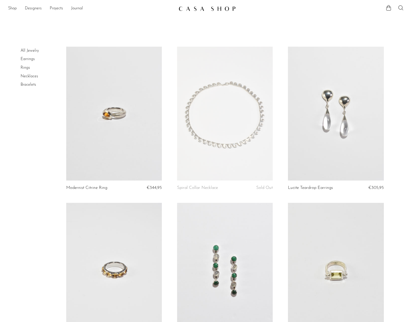
click at [26, 83] on link "Bracelets" at bounding box center [28, 85] width 15 height 4
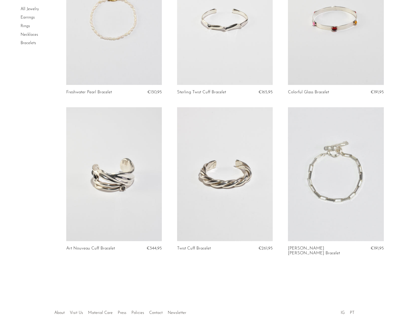
scroll to position [429, 0]
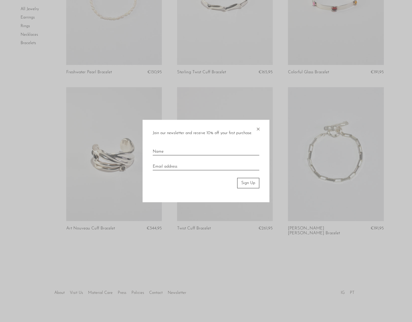
click at [260, 129] on span "×" at bounding box center [258, 128] width 5 height 16
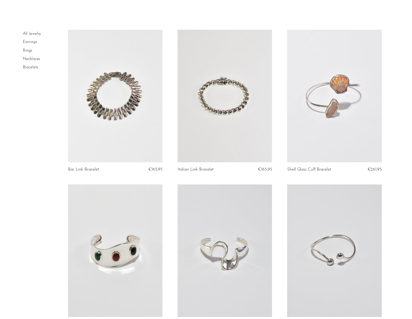
scroll to position [0, 0]
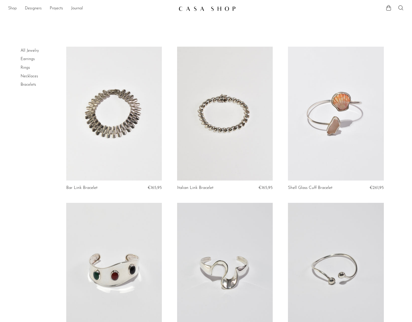
click at [10, 9] on link "Shop" at bounding box center [12, 8] width 9 height 7
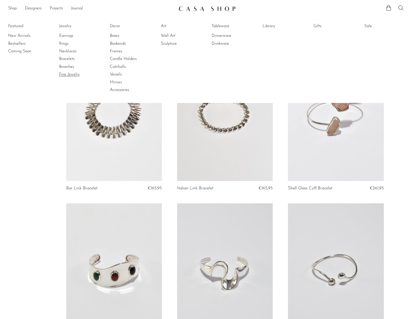
click at [69, 72] on link "Fine Jewelry" at bounding box center [78, 75] width 38 height 6
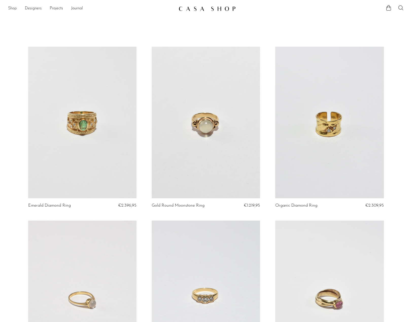
click at [15, 11] on link "Shop" at bounding box center [12, 8] width 9 height 7
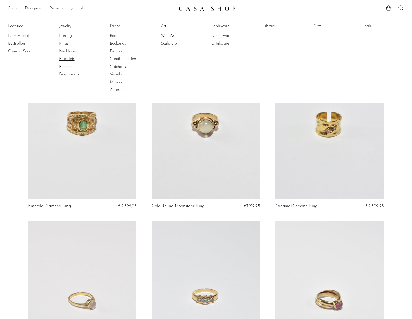
click at [71, 59] on link "Bracelets" at bounding box center [78, 59] width 38 height 6
